Goal: Information Seeking & Learning: Learn about a topic

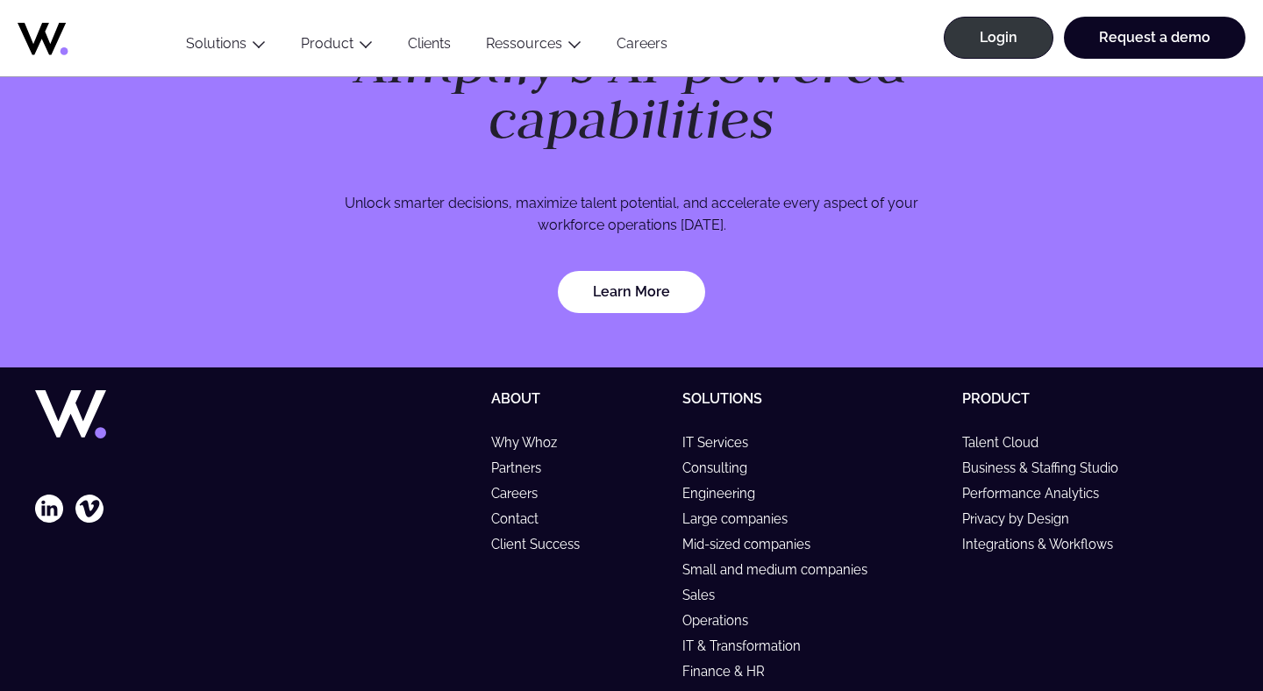
scroll to position [5275, 0]
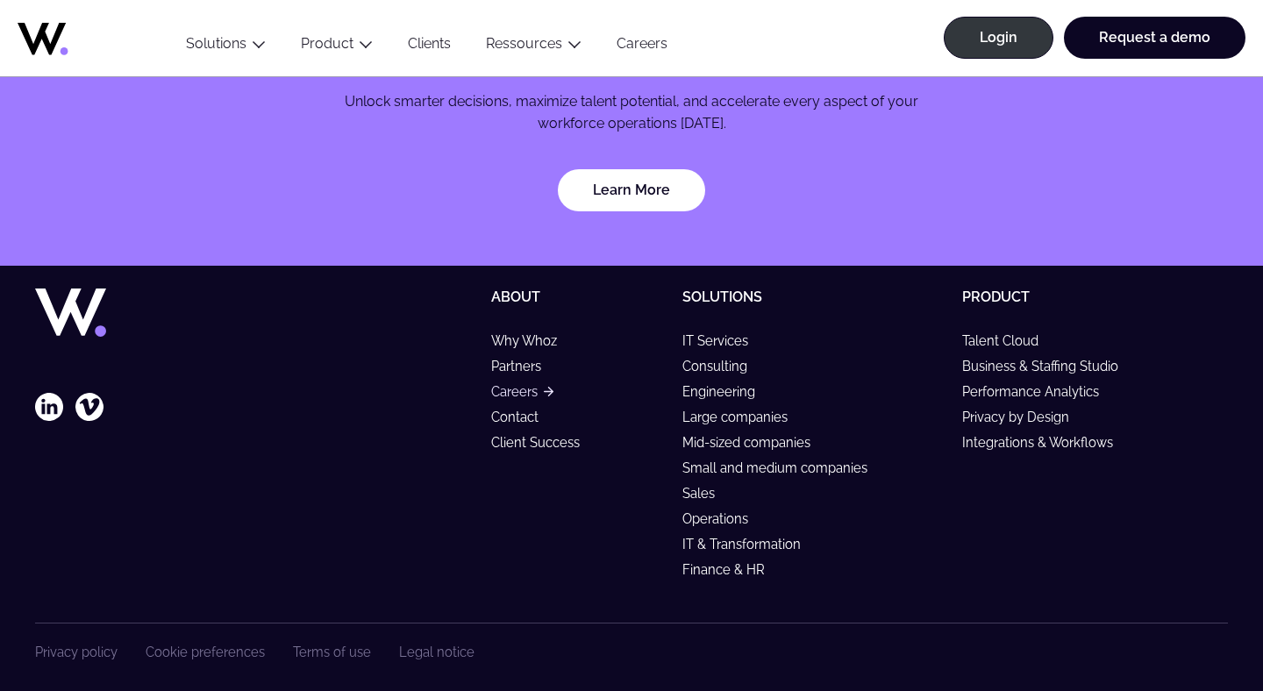
click at [522, 384] on link "Careers" at bounding box center [522, 391] width 62 height 15
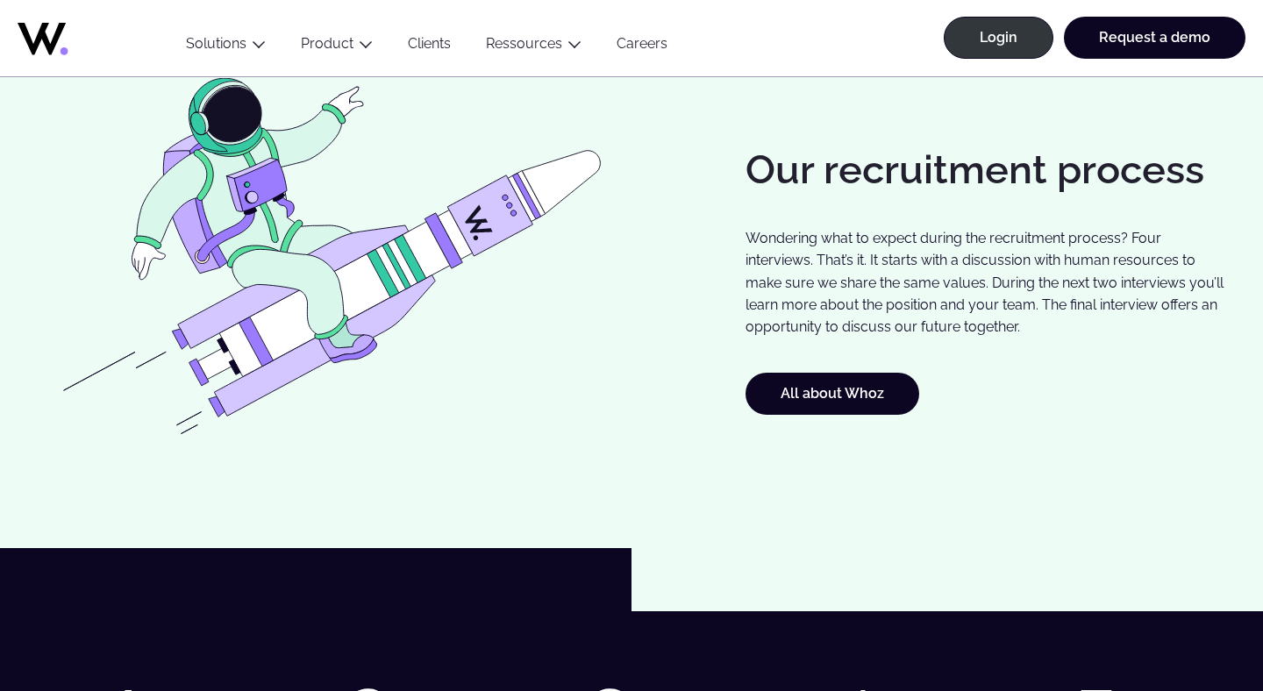
scroll to position [1662, 0]
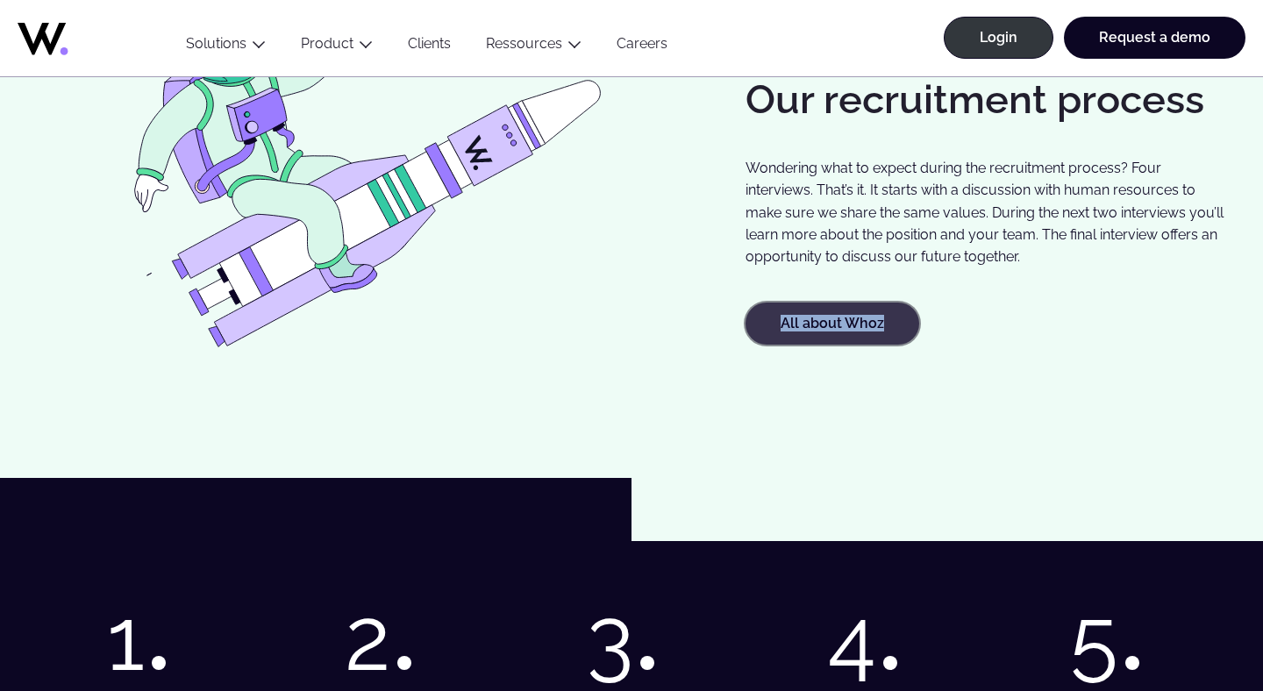
click at [832, 308] on link "All about Whoz" at bounding box center [833, 324] width 174 height 42
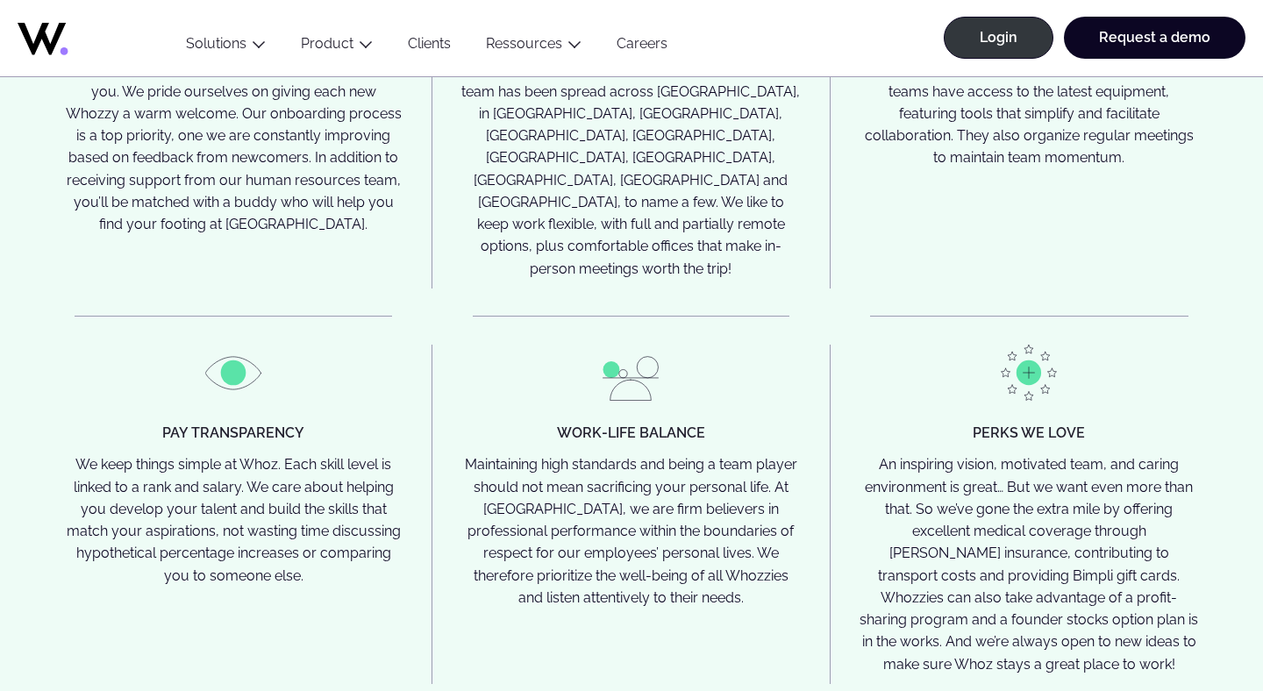
scroll to position [4482, 0]
